Goal: Information Seeking & Learning: Learn about a topic

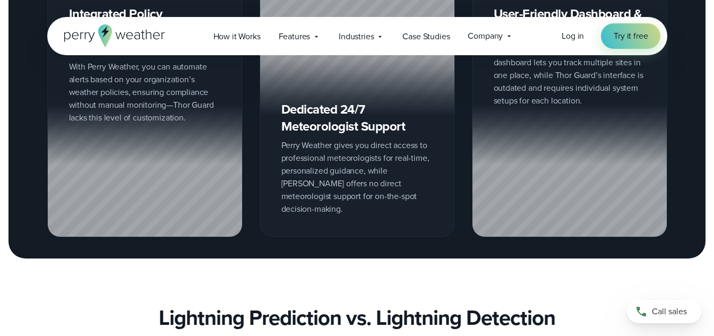
scroll to position [2122, 0]
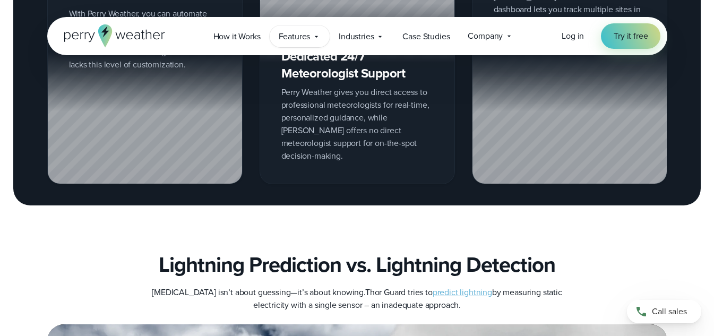
click at [300, 39] on span "Features" at bounding box center [295, 36] width 32 height 13
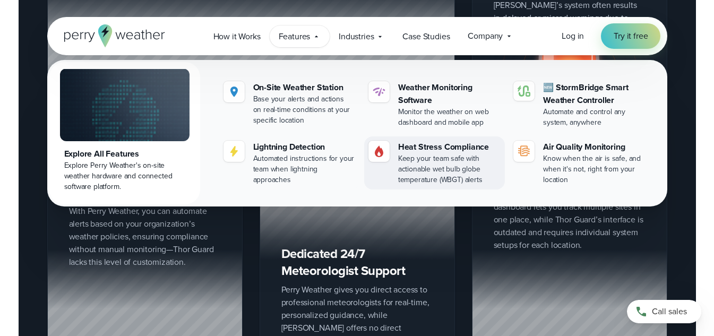
scroll to position [1910, 0]
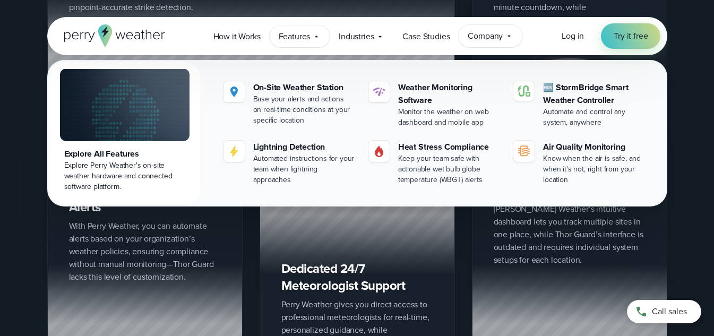
click at [480, 36] on span "Company" at bounding box center [484, 36] width 35 height 13
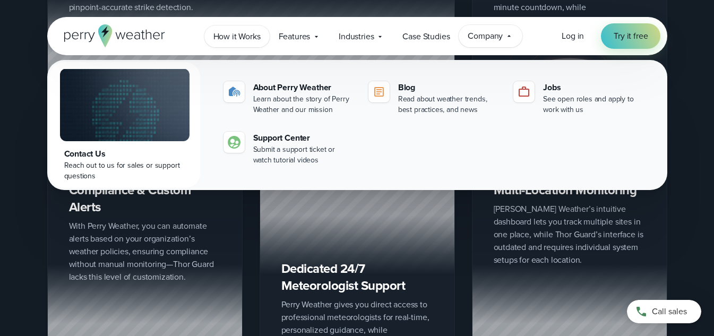
click at [244, 33] on span "How it Works" at bounding box center [236, 36] width 47 height 13
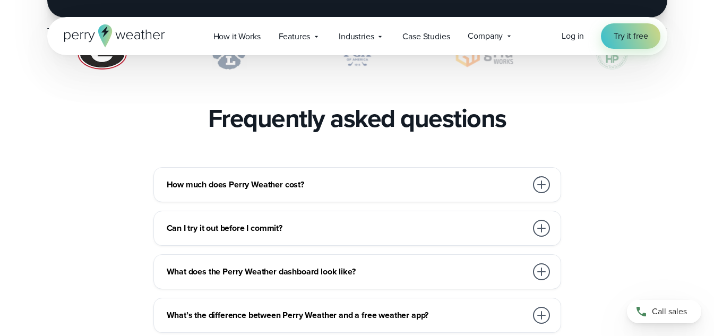
scroll to position [2335, 0]
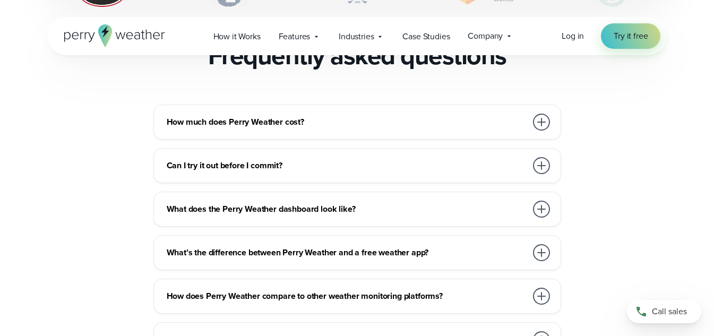
click at [540, 114] on div at bounding box center [541, 122] width 17 height 17
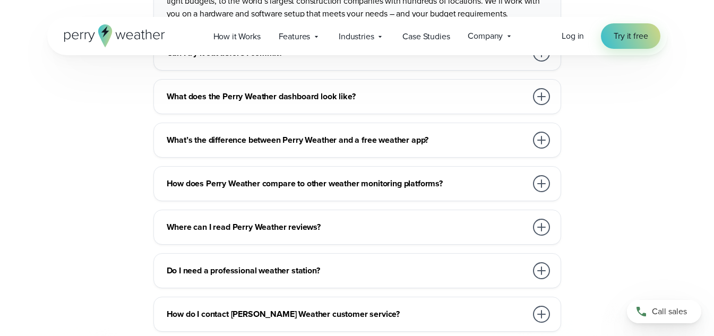
scroll to position [2388, 0]
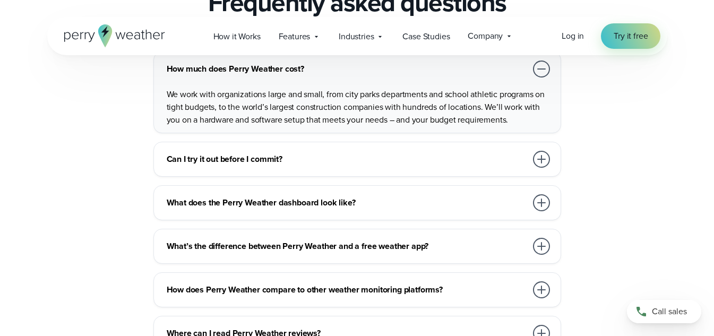
click at [543, 151] on div at bounding box center [541, 159] width 17 height 17
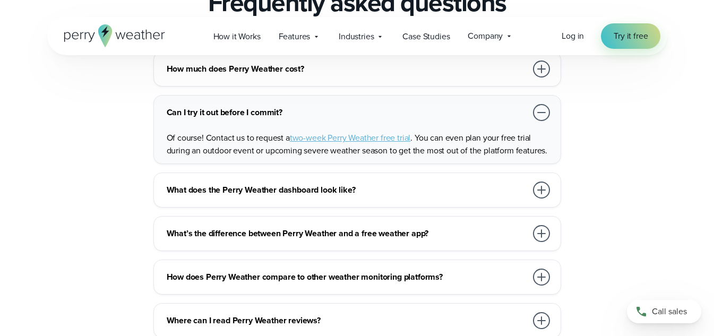
click at [541, 225] on div at bounding box center [541, 233] width 17 height 17
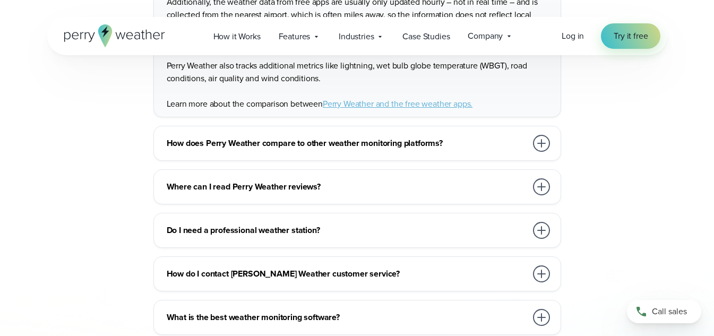
scroll to position [2706, 0]
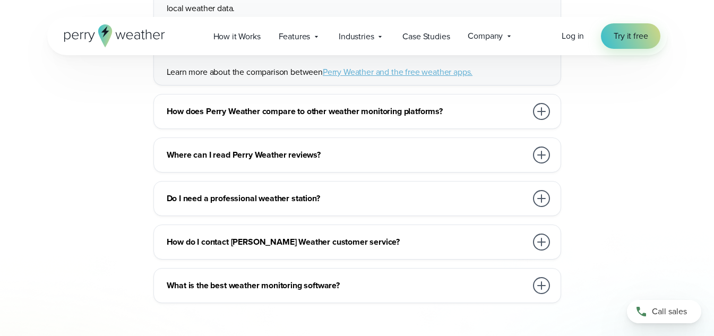
click at [541, 190] on div at bounding box center [541, 198] width 17 height 17
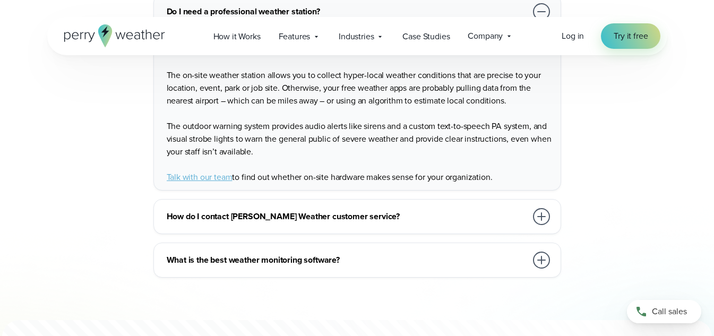
click at [536, 251] on div at bounding box center [541, 259] width 17 height 17
